Goal: Contribute content

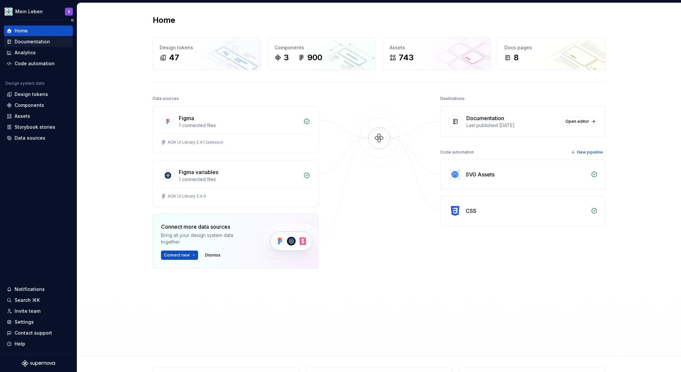
click at [27, 39] on div "Documentation" at bounding box center [32, 41] width 35 height 7
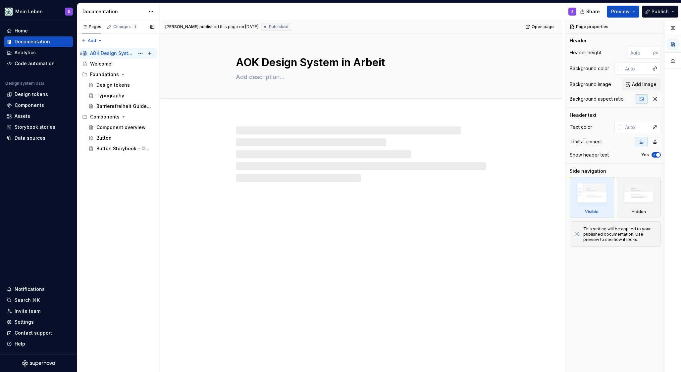
click at [108, 54] on div "AOK Design System in Arbeit" at bounding box center [112, 53] width 44 height 7
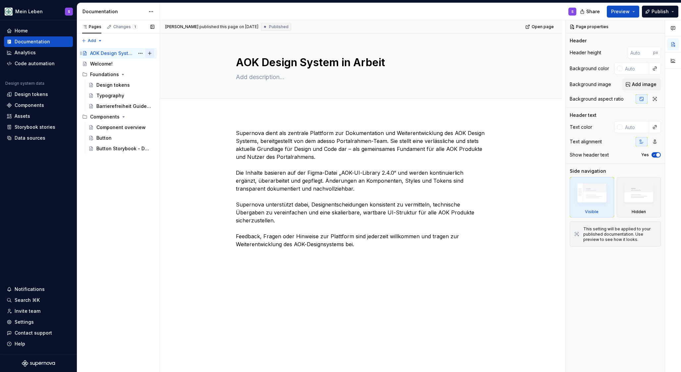
click at [152, 54] on button "Page tree" at bounding box center [149, 53] width 9 height 9
type textarea "*"
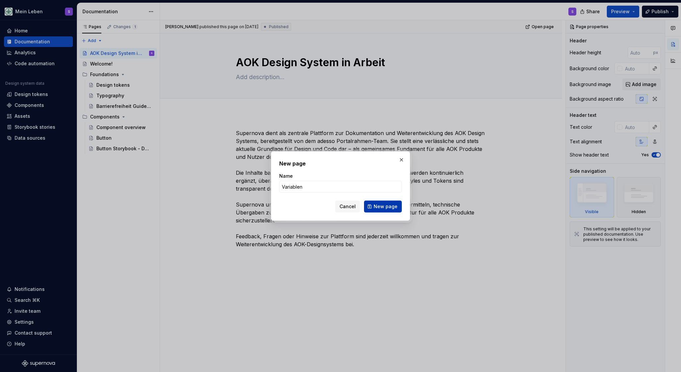
type input "Variablen"
click at [385, 204] on span "New page" at bounding box center [386, 206] width 24 height 7
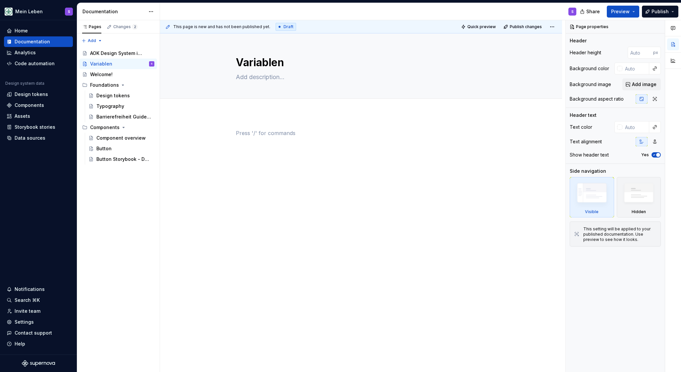
click at [315, 160] on div at bounding box center [361, 145] width 250 height 33
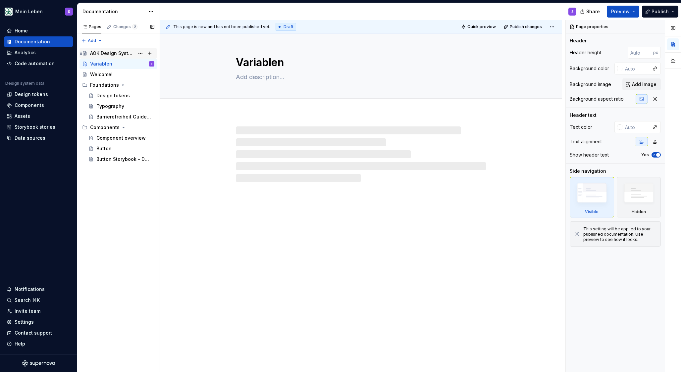
click at [101, 52] on div "AOK Design System in Arbeit" at bounding box center [112, 53] width 44 height 7
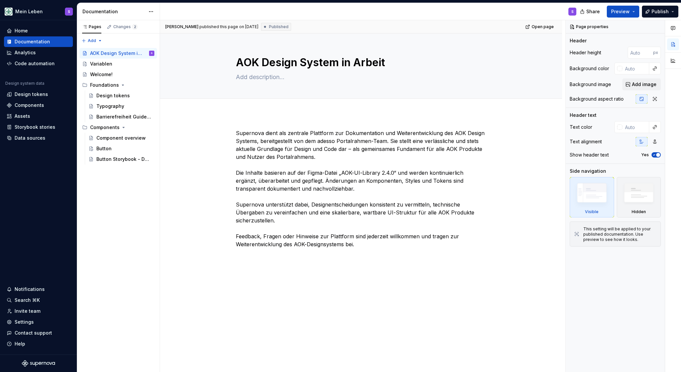
click at [304, 145] on p "Supernova dient als zentrale Plattform zur Dokumentation und Weiterentwicklung …" at bounding box center [361, 188] width 250 height 119
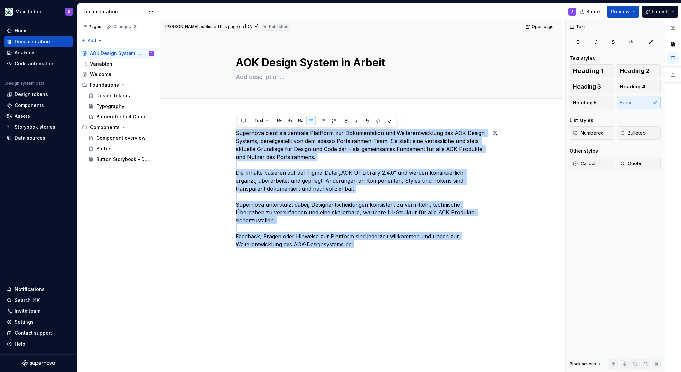
copy p "Supernova dient als zentrale Plattform zur Dokumentation und Weiterentwicklung …"
click at [106, 61] on div "Variablen" at bounding box center [101, 64] width 22 height 7
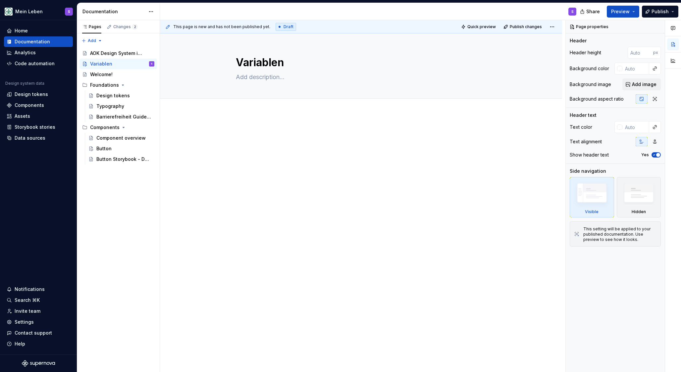
type textarea "*"
